Goal: Information Seeking & Learning: Learn about a topic

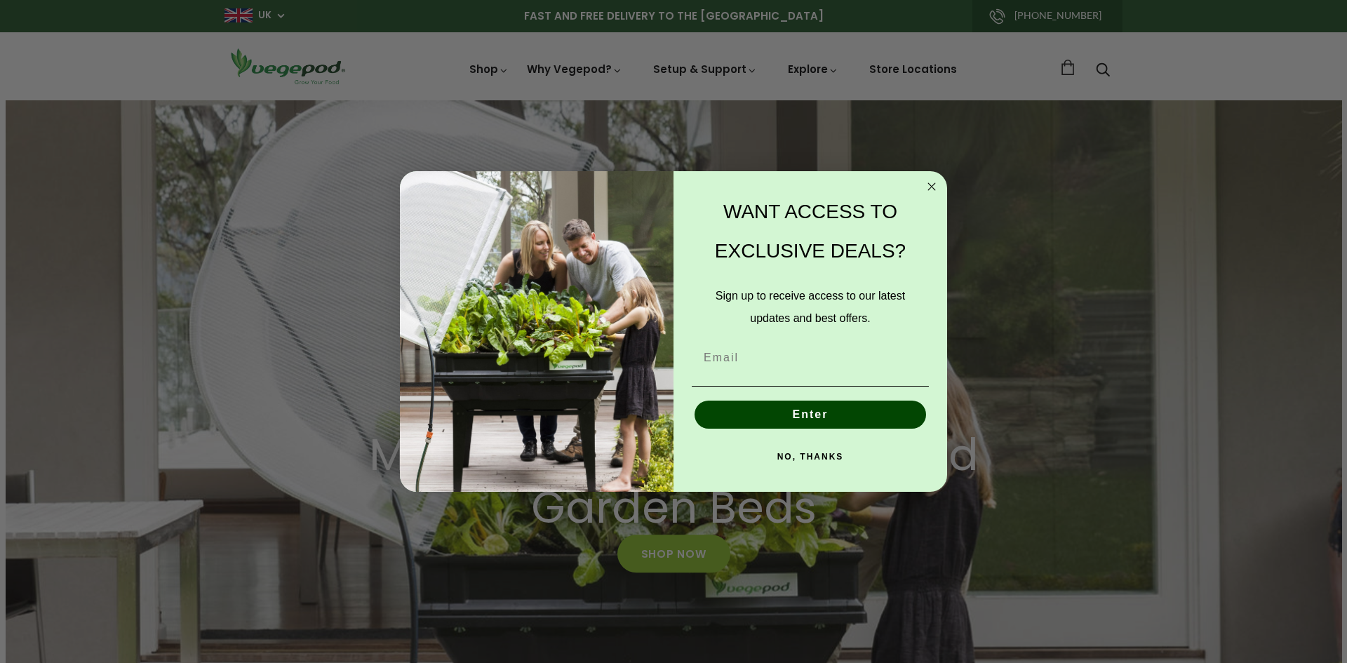
click at [930, 185] on icon "Close dialog" at bounding box center [931, 186] width 7 height 7
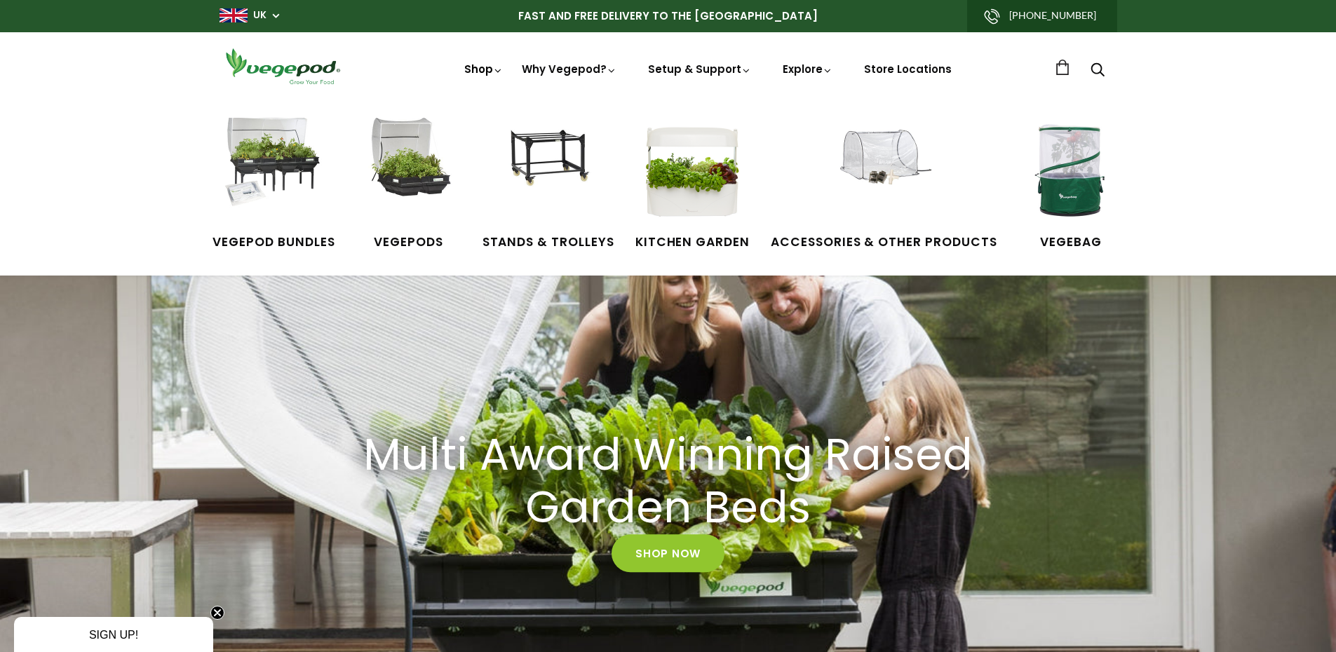
scroll to position [0, 2258]
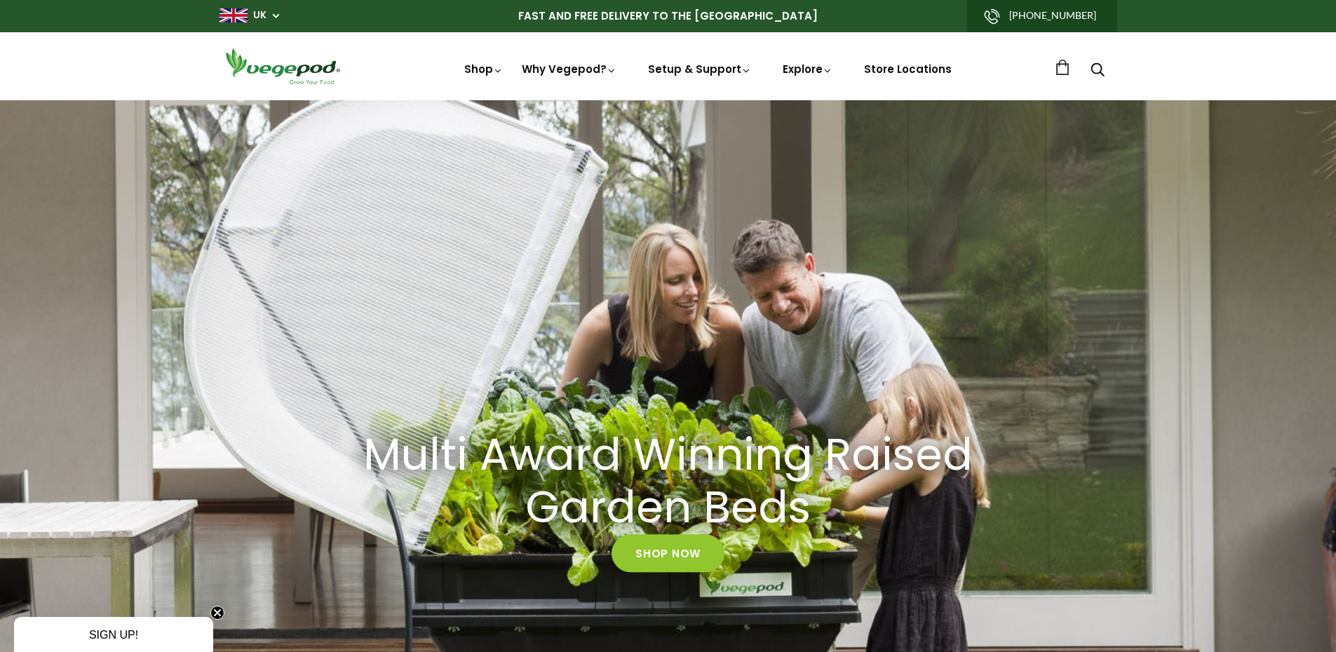
click at [293, 72] on img at bounding box center [283, 66] width 126 height 40
click at [900, 68] on link "Store Locations" at bounding box center [908, 69] width 88 height 15
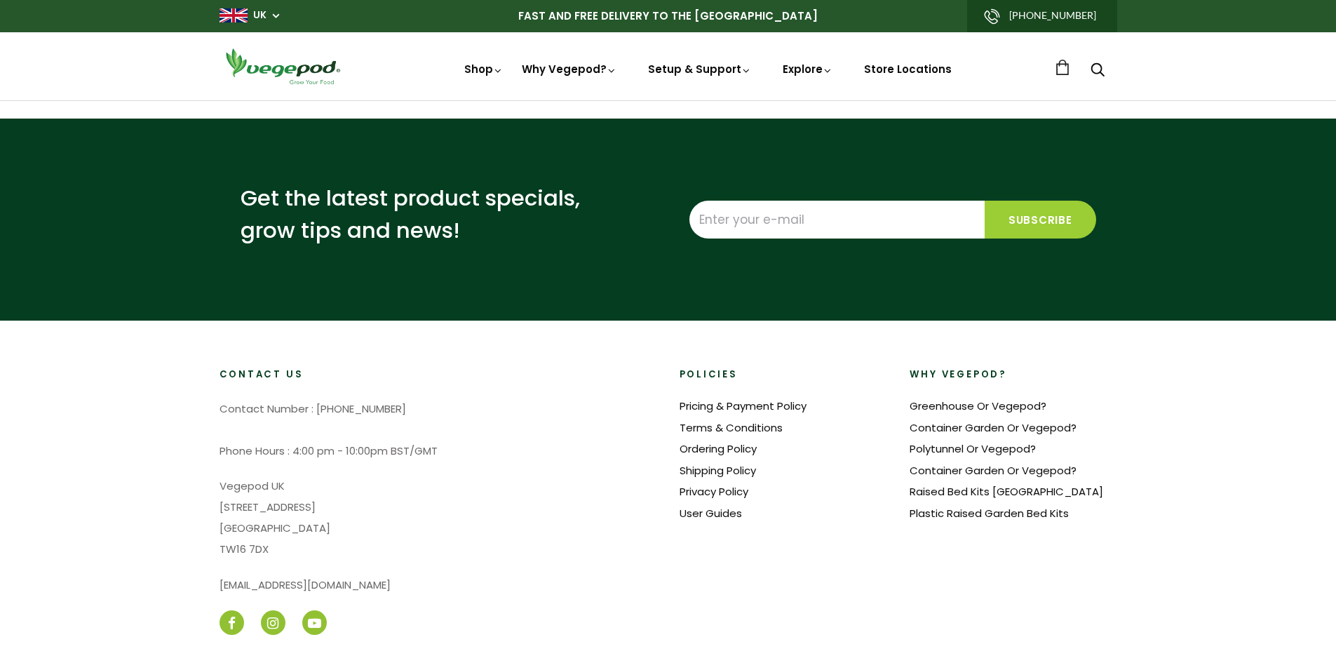
select select "m"
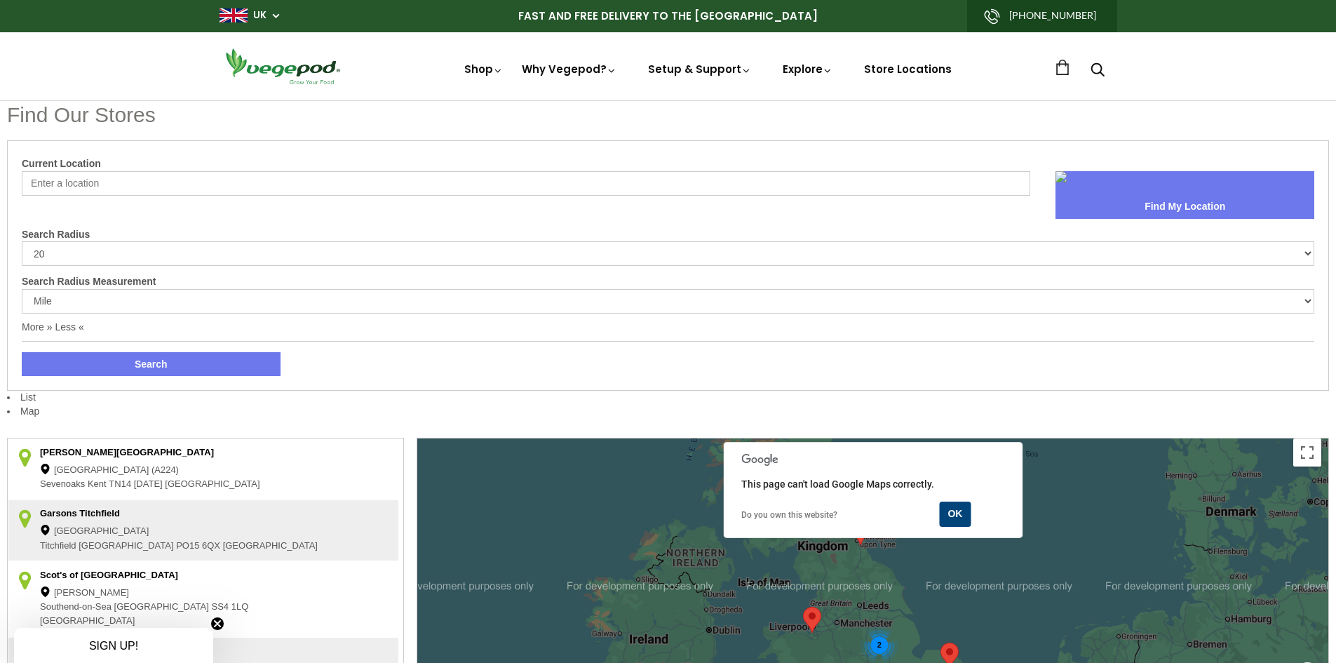
click at [120, 186] on input "Current Location" at bounding box center [526, 183] width 1009 height 25
click at [133, 185] on input "North West London" at bounding box center [526, 183] width 1009 height 25
click at [1191, 213] on button "Find My Location" at bounding box center [1185, 207] width 259 height 24
click at [83, 182] on input "North West London" at bounding box center [526, 183] width 1009 height 25
type input "London"
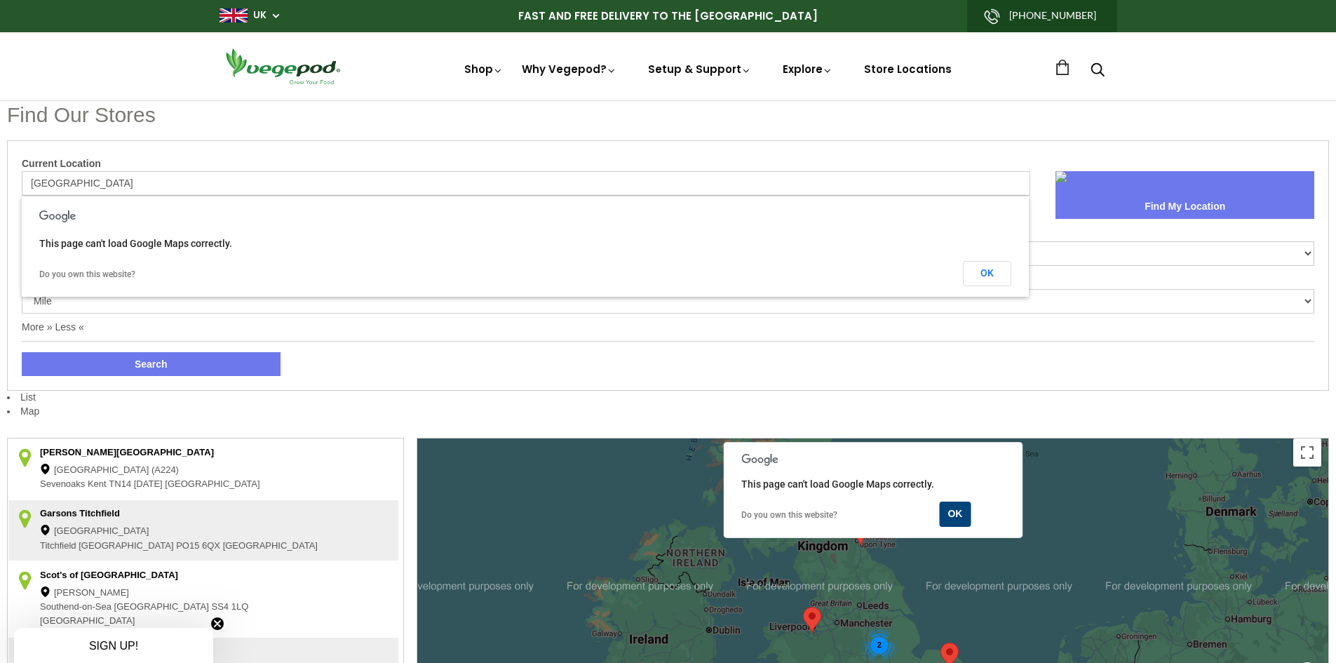
click at [1182, 192] on link at bounding box center [1185, 183] width 259 height 24
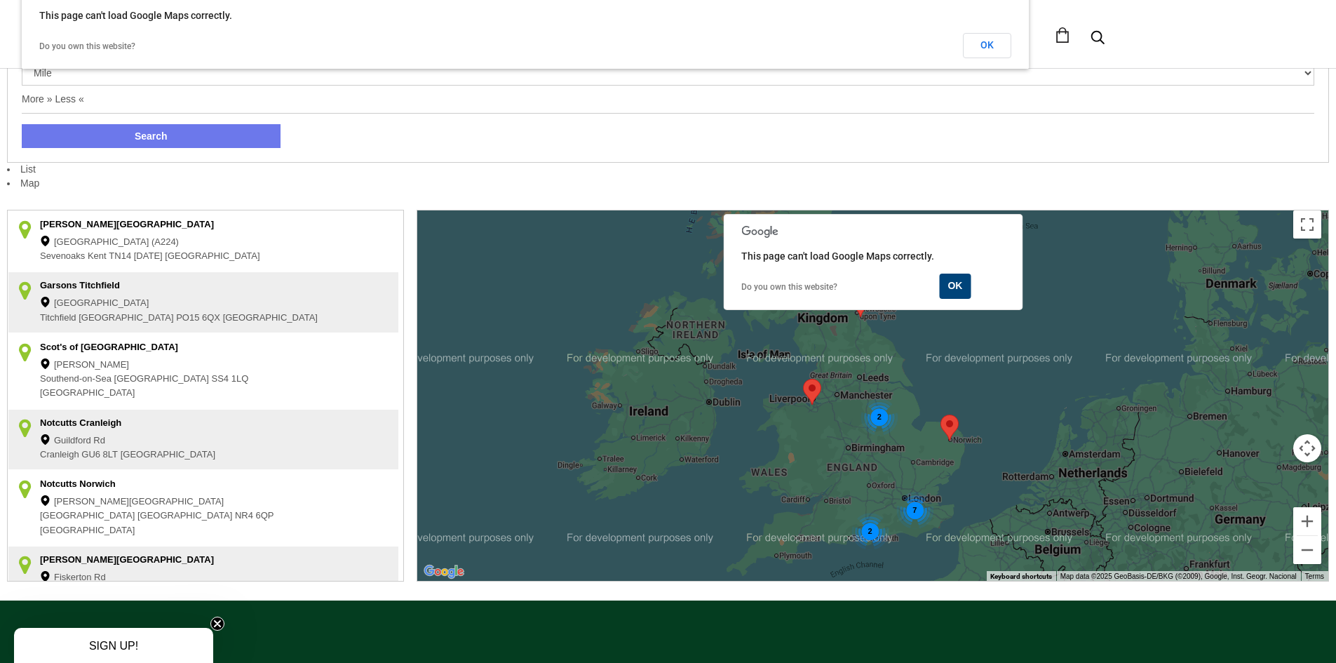
scroll to position [257, 0]
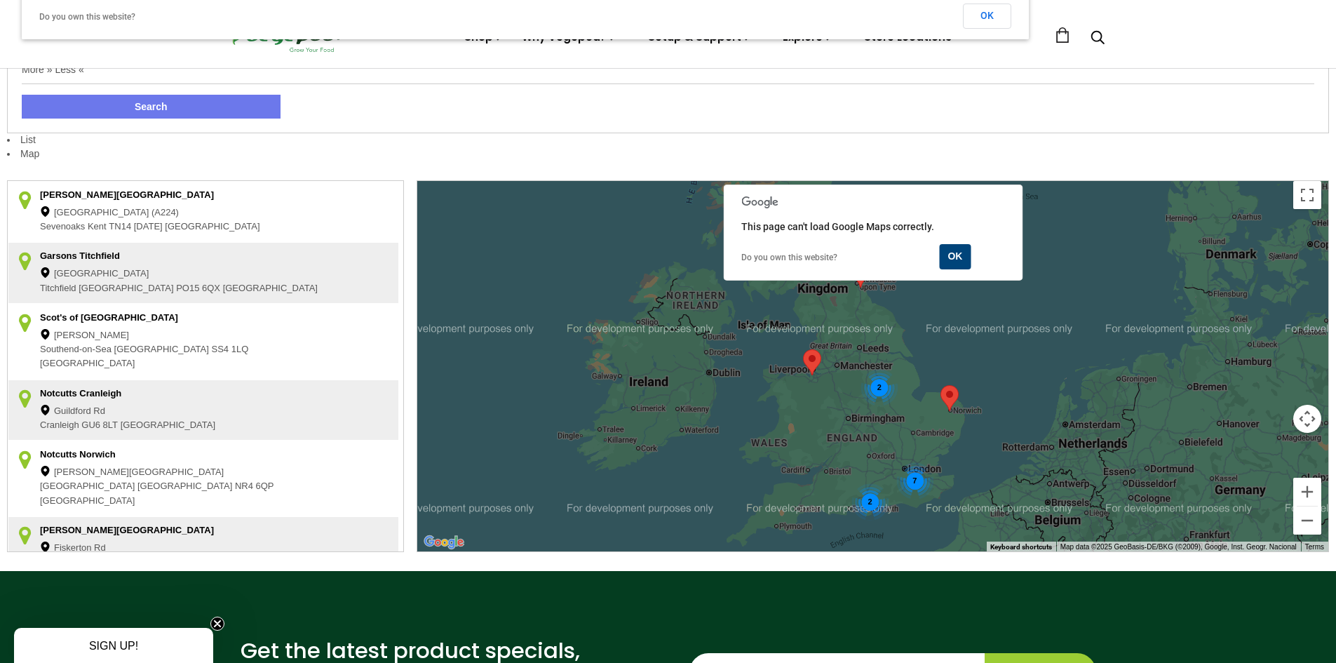
click at [920, 477] on div "7" at bounding box center [915, 480] width 37 height 37
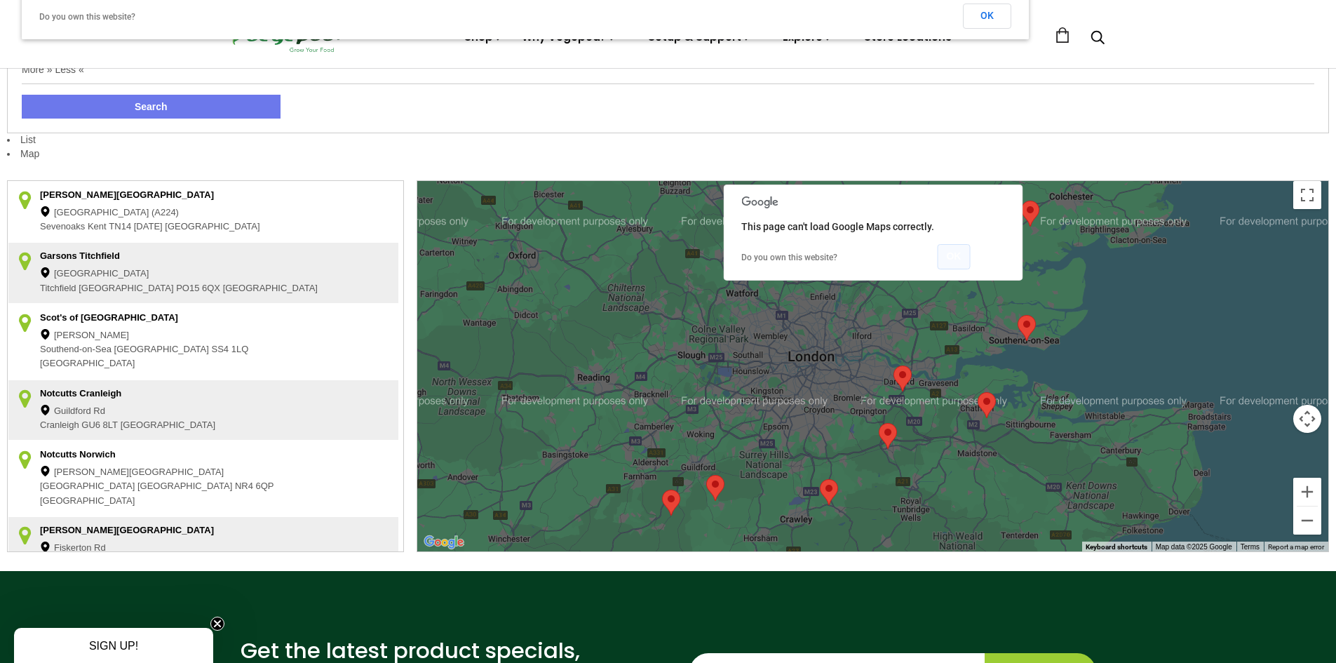
click at [957, 257] on button "OK" at bounding box center [953, 256] width 33 height 25
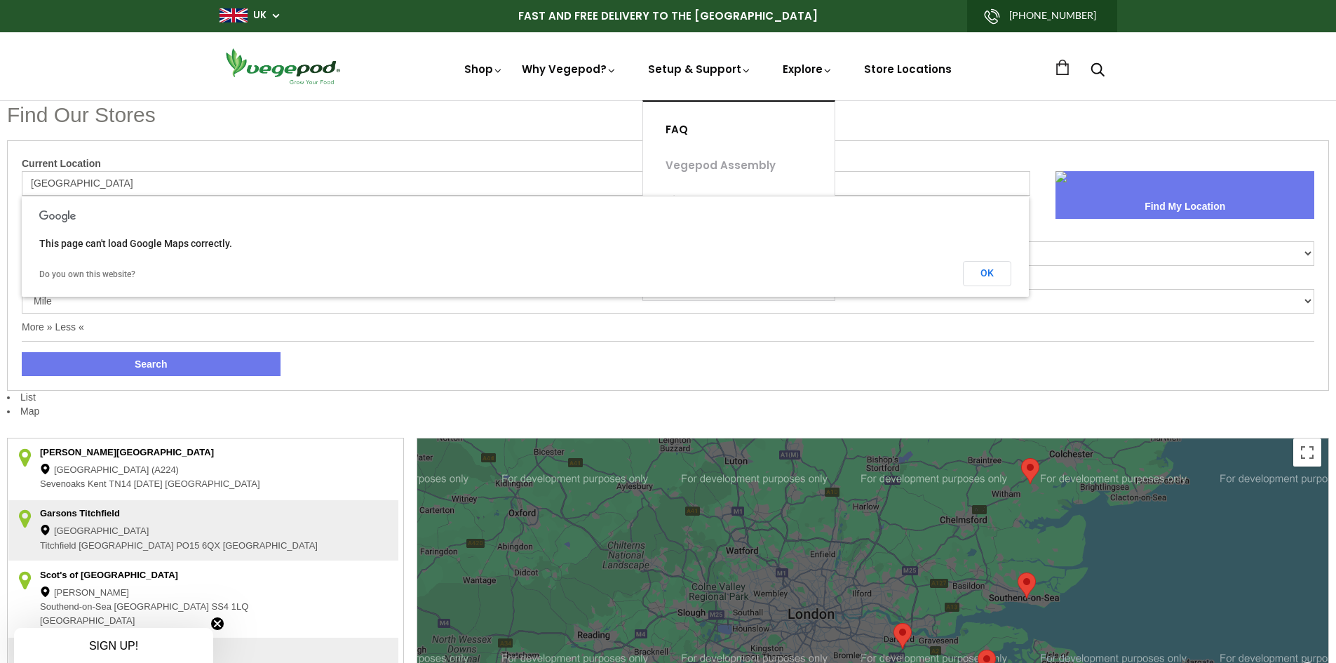
click at [683, 126] on link "FAQ" at bounding box center [739, 130] width 192 height 36
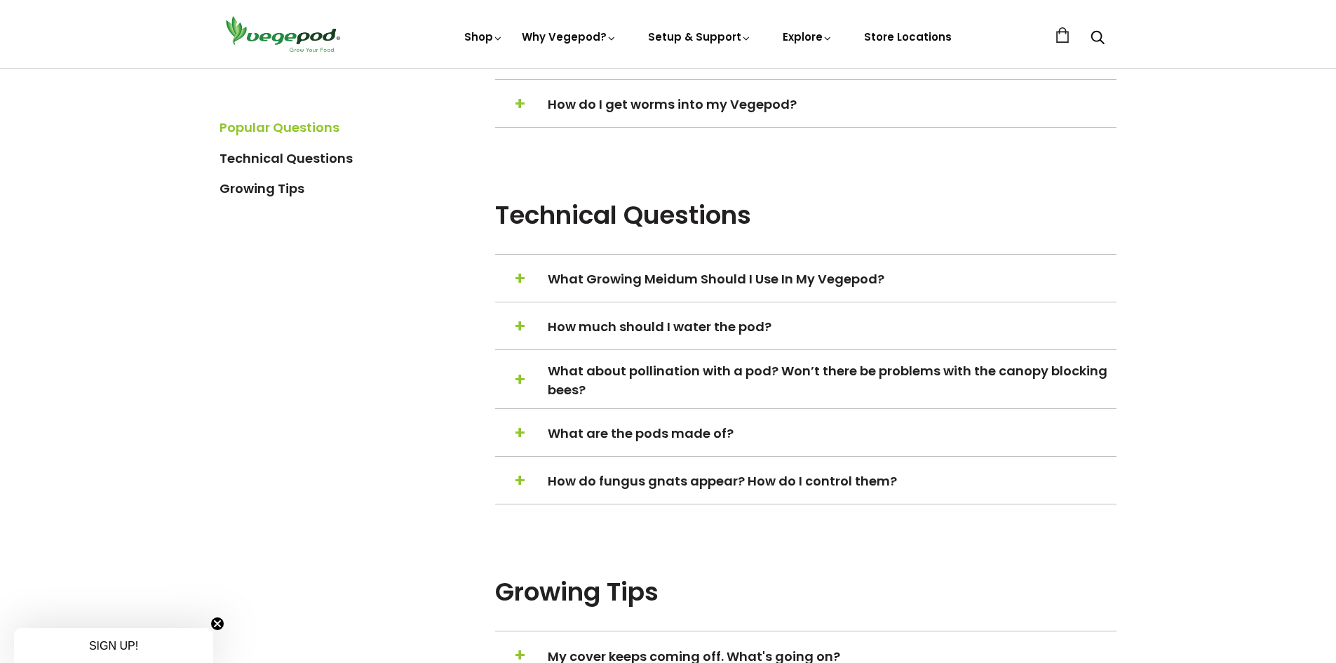
scroll to position [1122, 0]
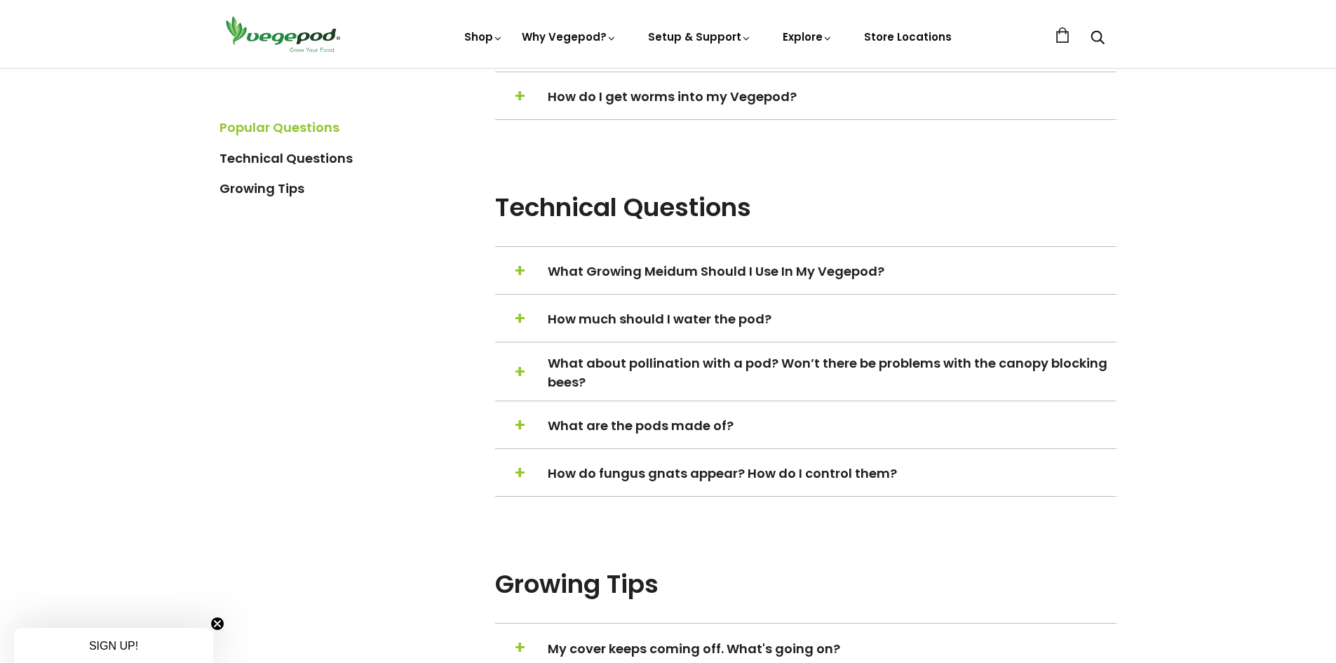
click at [678, 426] on span "What are the pods made of?" at bounding box center [831, 425] width 567 height 19
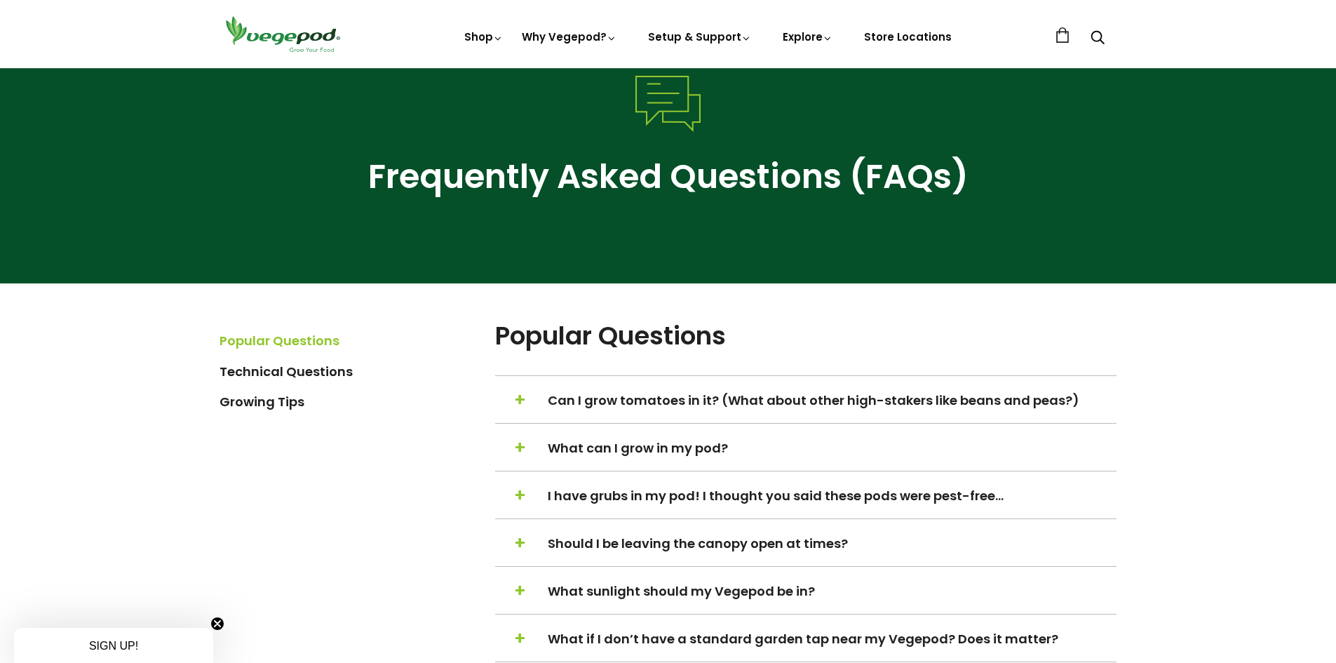
scroll to position [0, 0]
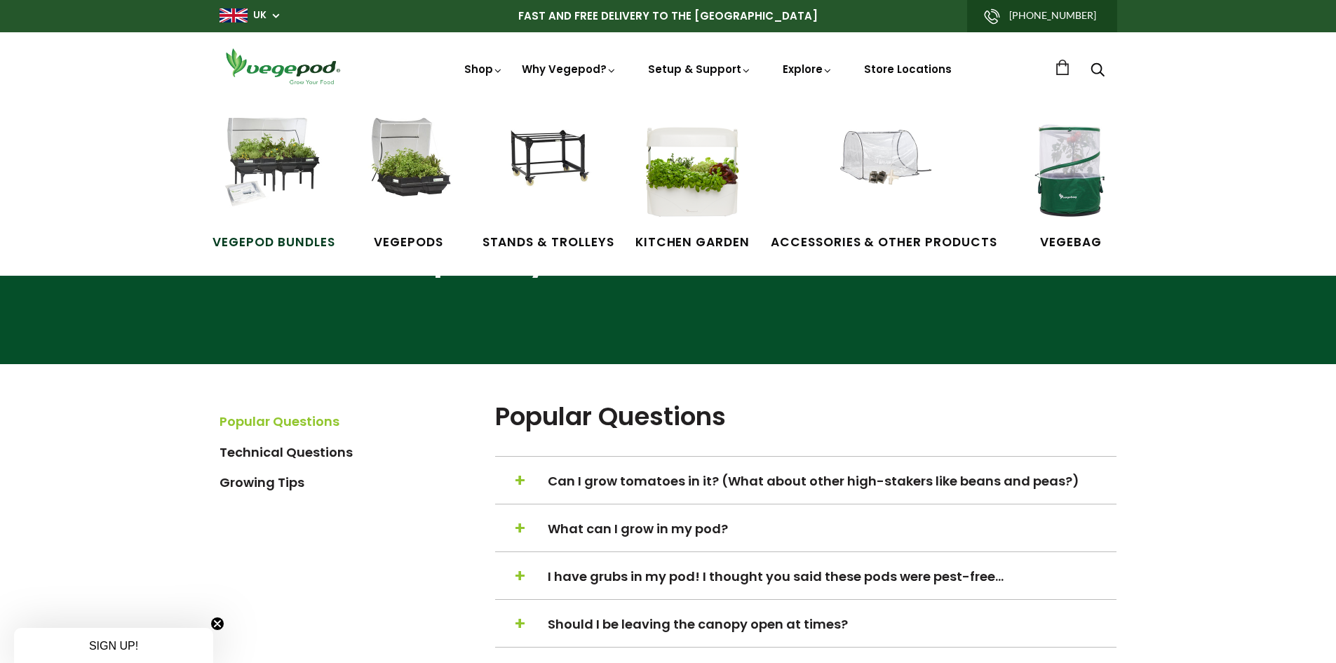
click at [264, 159] on img at bounding box center [273, 170] width 105 height 105
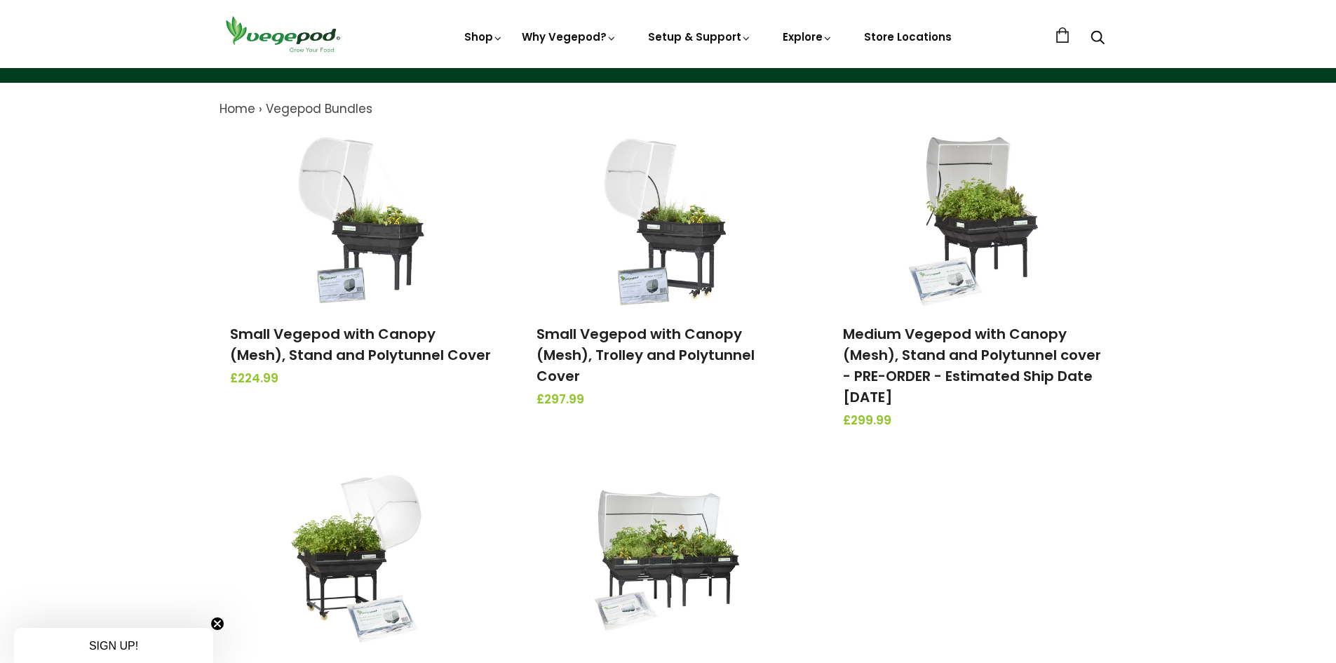
scroll to position [117, 0]
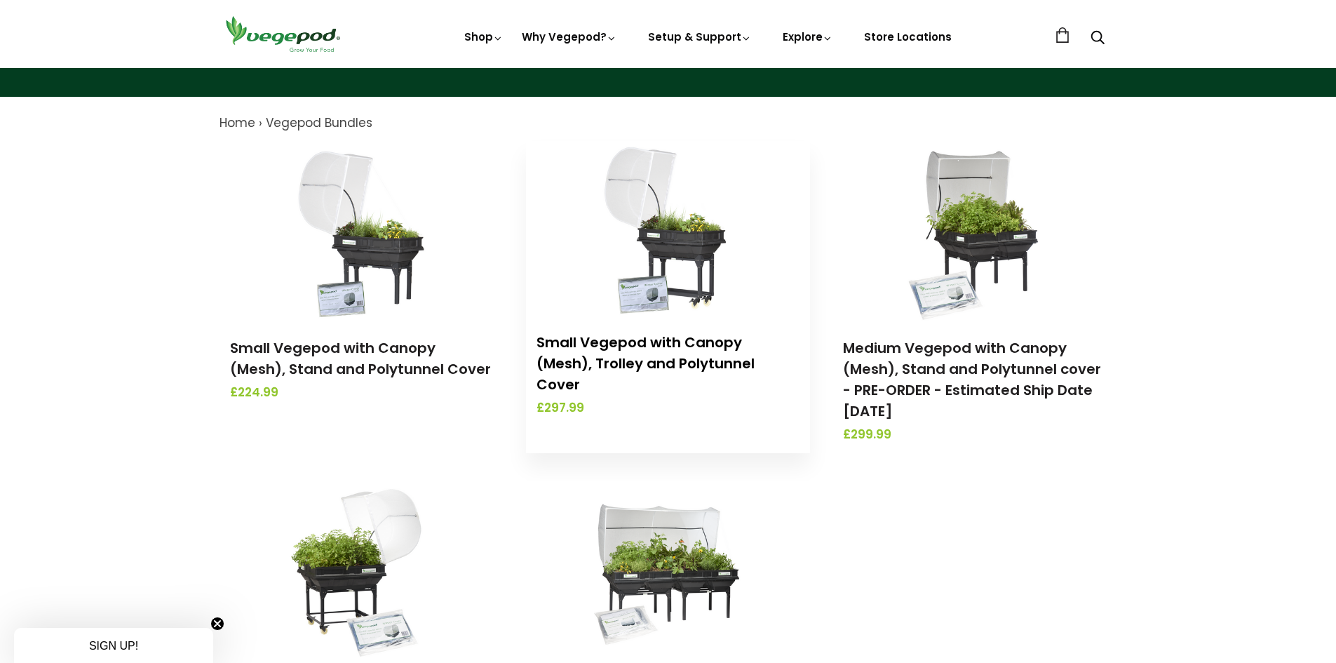
click at [608, 348] on link "Small Vegepod with Canopy (Mesh), Trolley and Polytunnel Cover" at bounding box center [646, 364] width 218 height 62
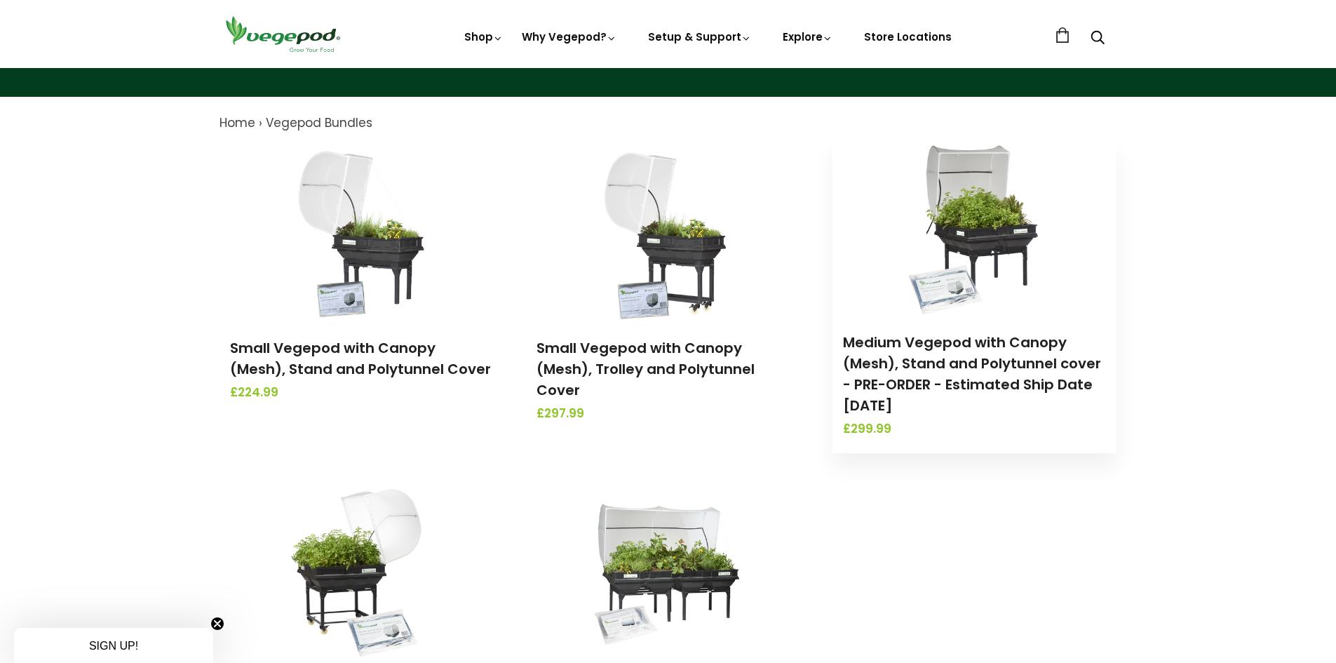
click at [1010, 234] on img at bounding box center [974, 228] width 147 height 175
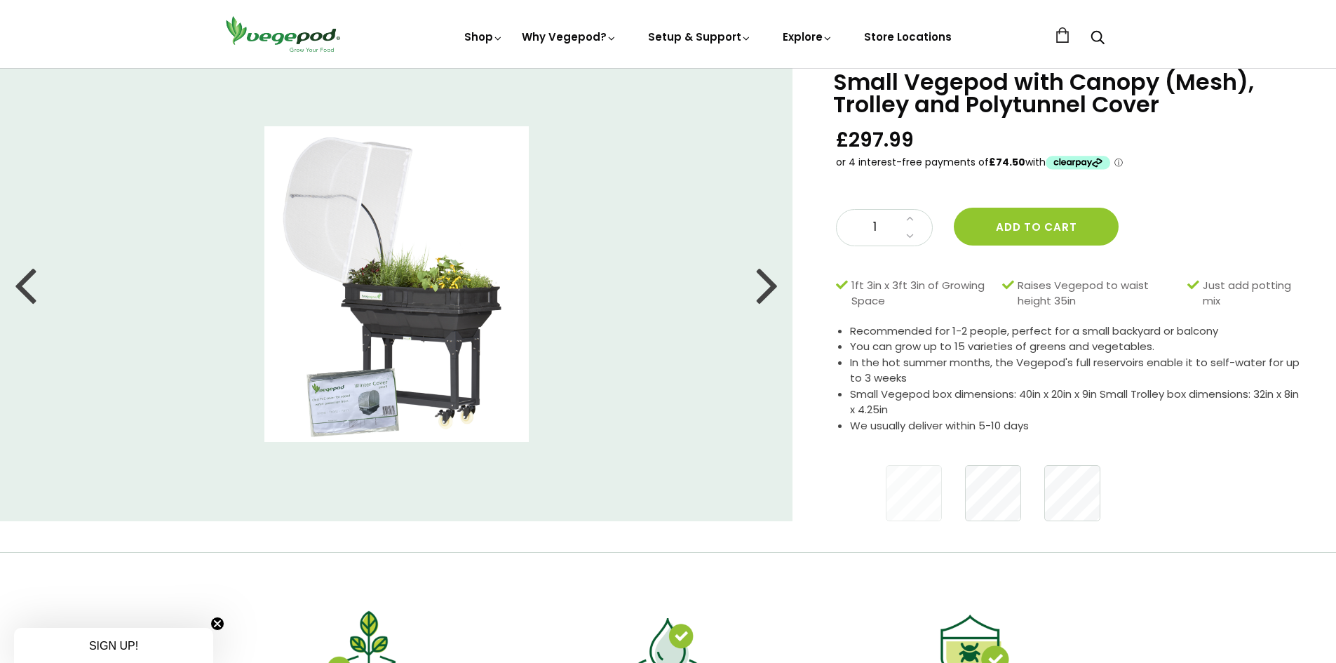
scroll to position [70, 0]
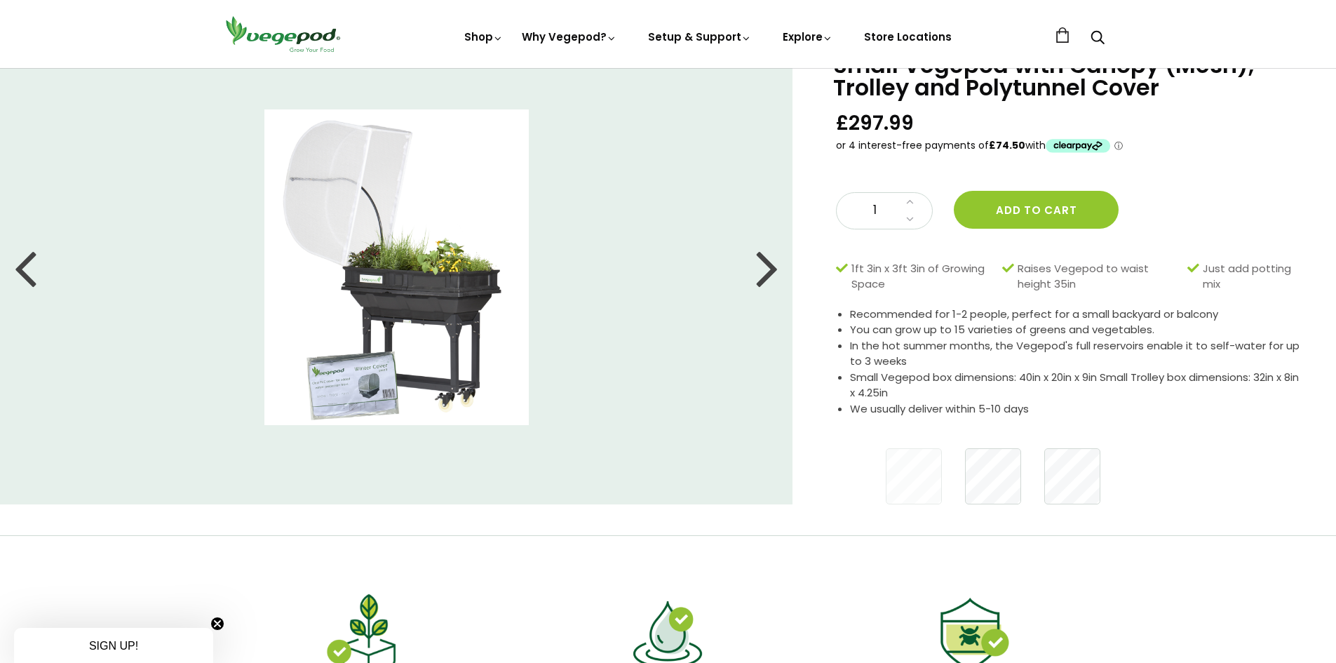
click at [772, 273] on div at bounding box center [767, 267] width 22 height 63
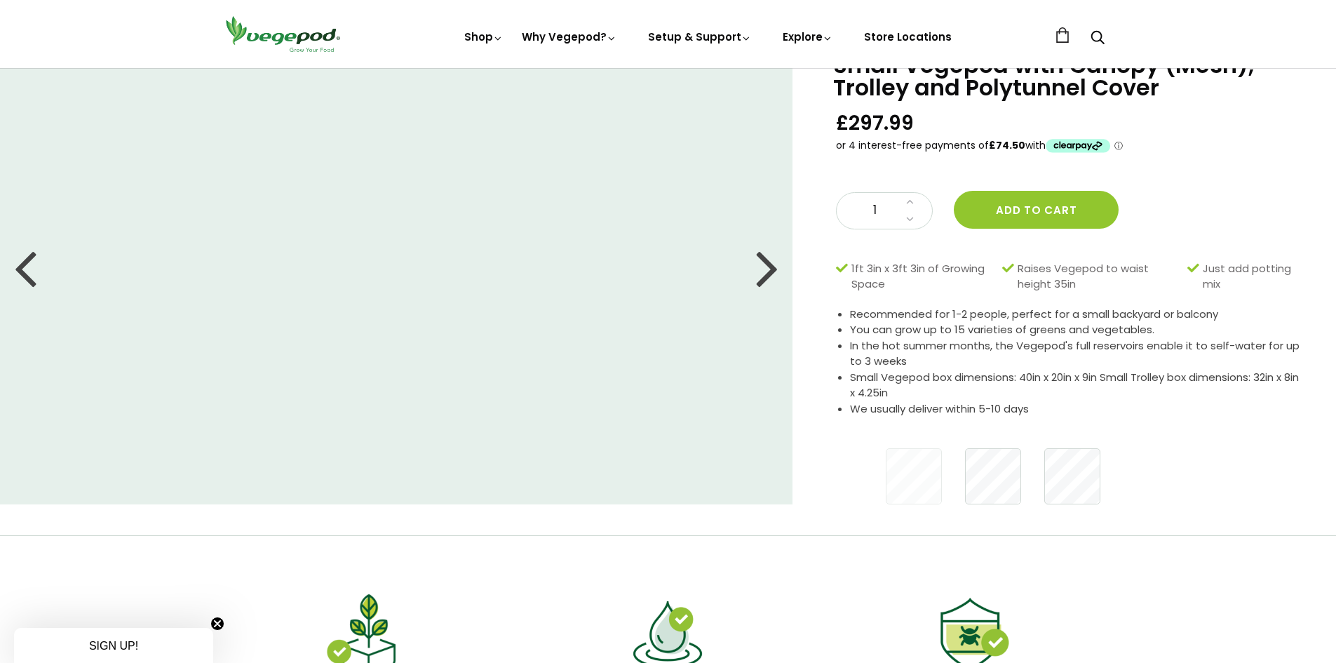
click at [772, 273] on div at bounding box center [767, 267] width 22 height 63
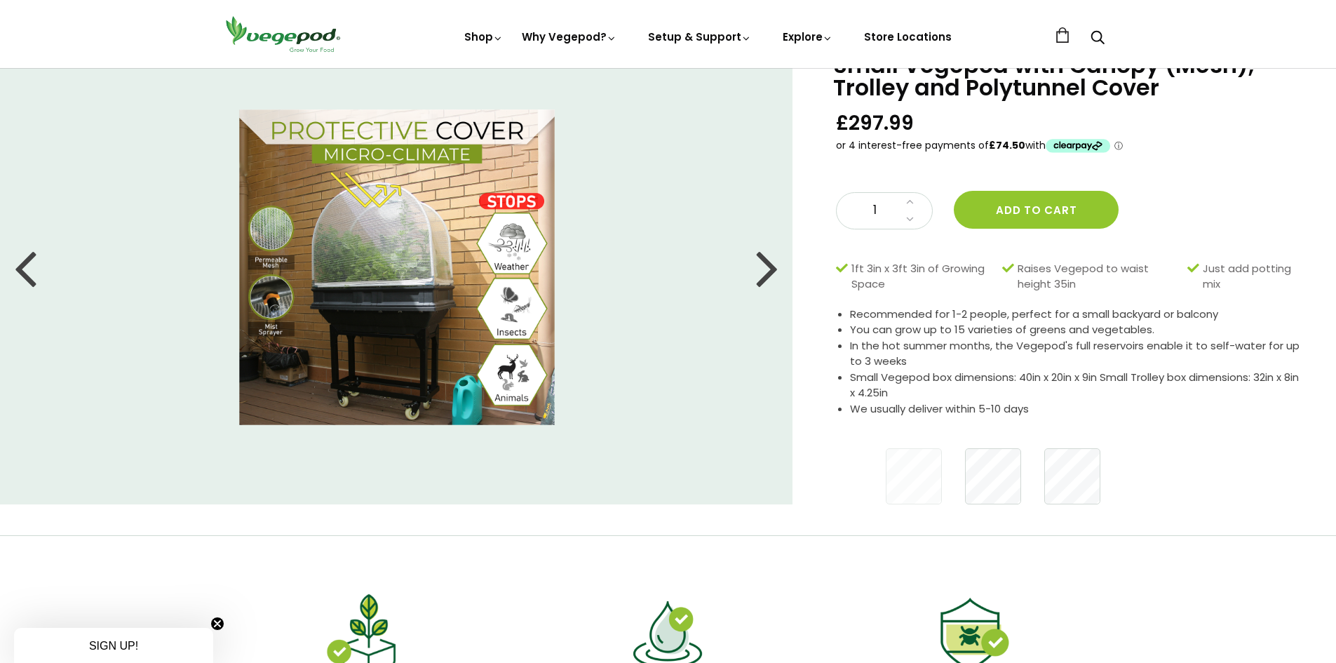
click at [772, 273] on div at bounding box center [767, 267] width 22 height 63
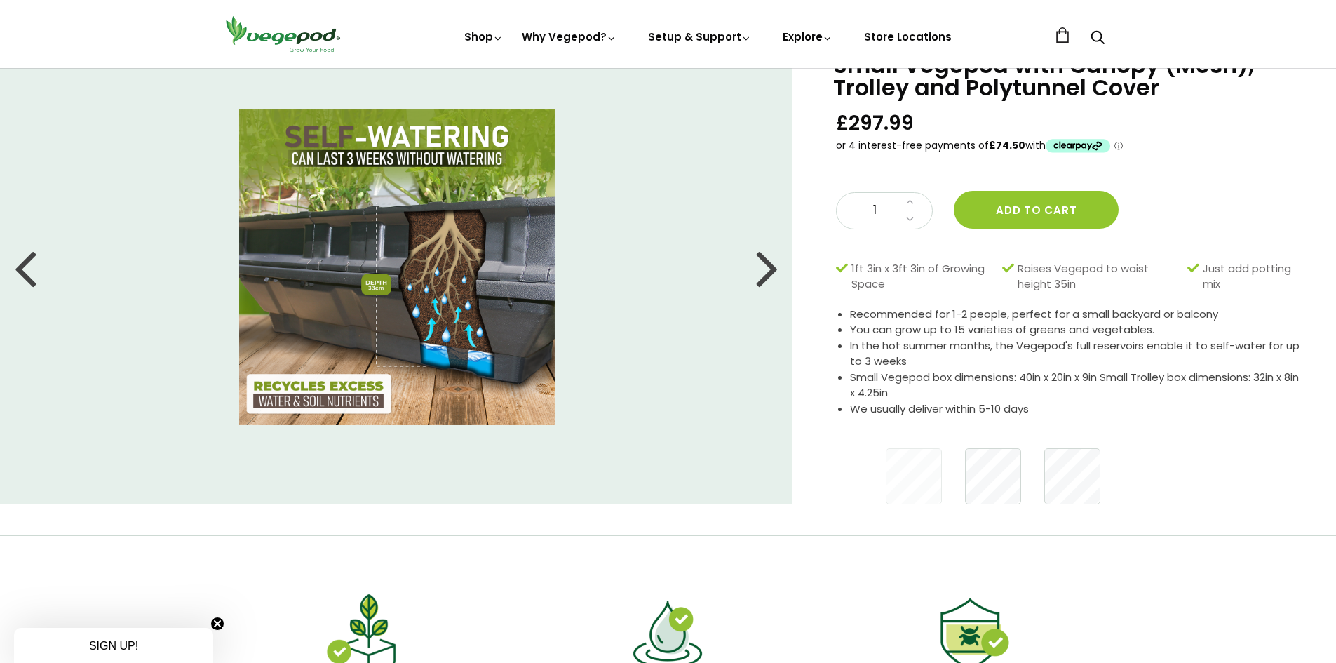
click at [772, 273] on div at bounding box center [767, 267] width 22 height 63
